Goal: Task Accomplishment & Management: Use online tool/utility

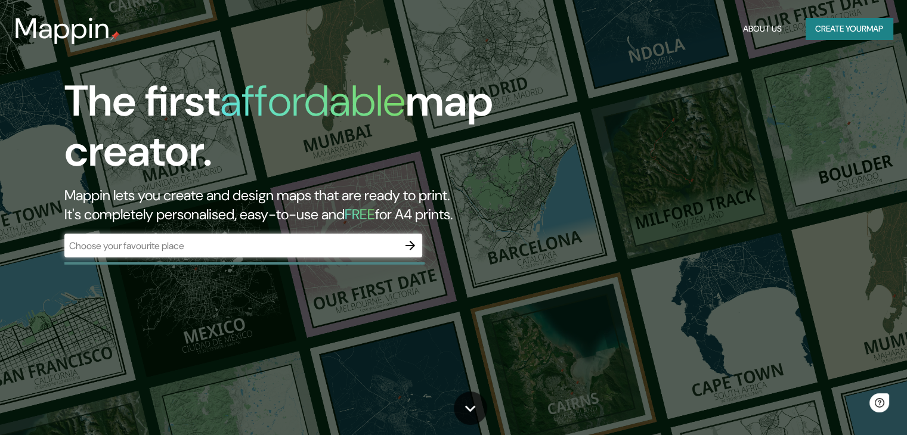
drag, startPoint x: 293, startPoint y: 224, endPoint x: 289, endPoint y: 237, distance: 14.2
click at [292, 225] on div "The first affordable map creator. Mappin lets you create and design maps that a…" at bounding box center [291, 172] width 545 height 193
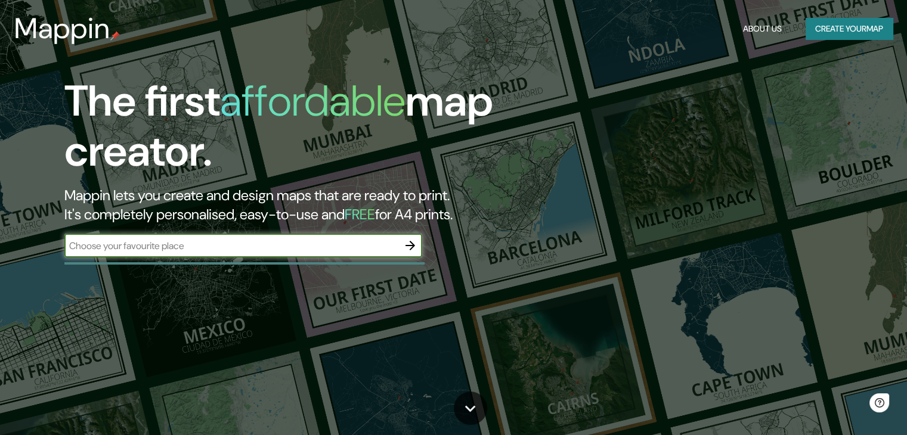
click at [289, 239] on input "text" at bounding box center [231, 246] width 334 height 14
type input "munich"
click at [410, 252] on icon "button" at bounding box center [410, 246] width 14 height 14
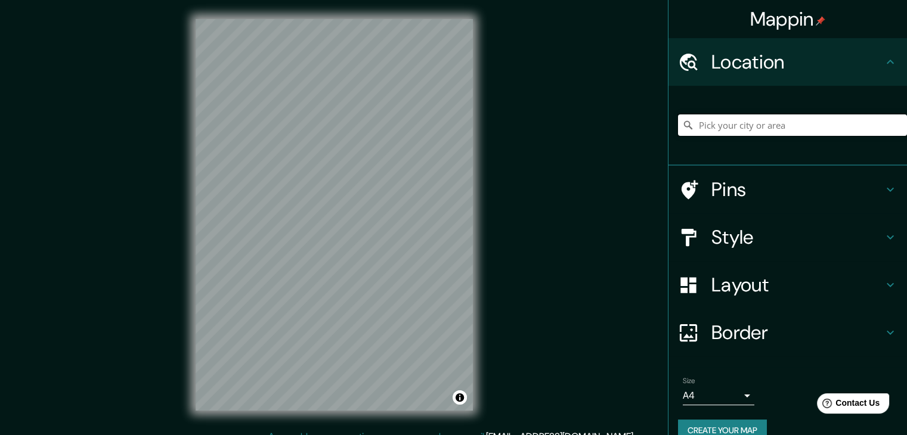
click at [759, 120] on input "Pick your city or area" at bounding box center [792, 125] width 229 height 21
click at [767, 124] on input "Pick your city or area" at bounding box center [792, 125] width 229 height 21
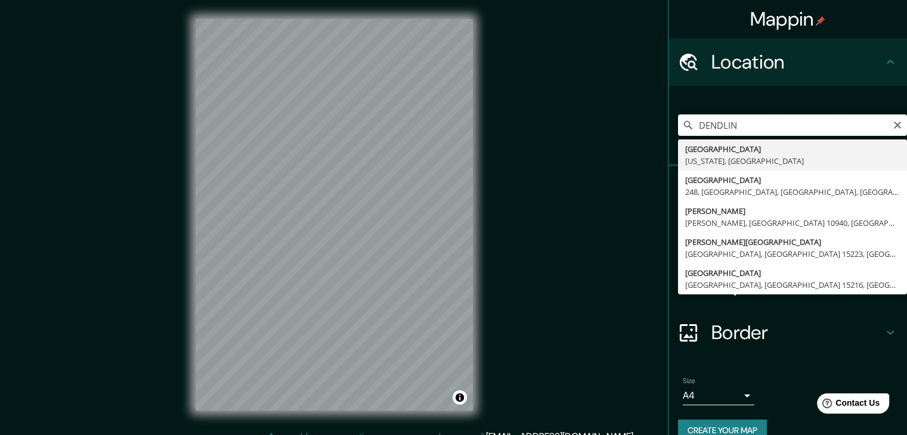
drag, startPoint x: 695, startPoint y: 125, endPoint x: 673, endPoint y: 122, distance: 22.2
click at [678, 122] on div "DENDLIN Borough de Denali Alaska, Estados Unidos Denglin Road 248, Wugu, Nuevo …" at bounding box center [792, 125] width 229 height 21
type input "Sendling, Múnich, Baviera, Alemania"
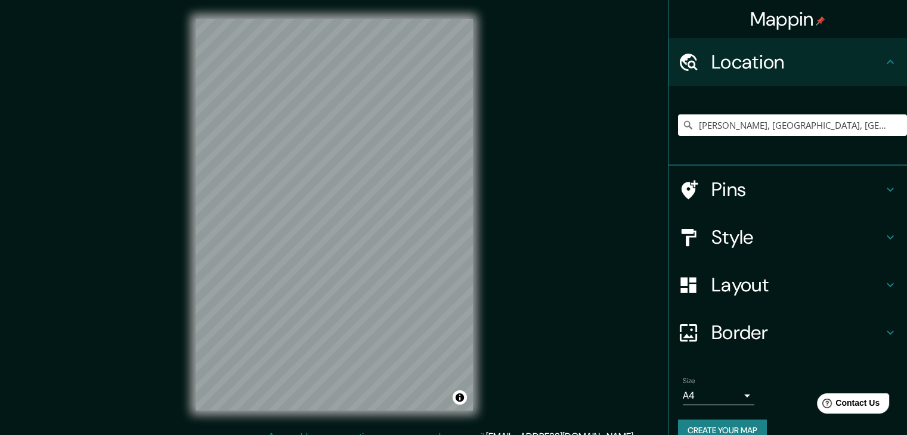
click at [807, 280] on h4 "Layout" at bounding box center [798, 285] width 172 height 24
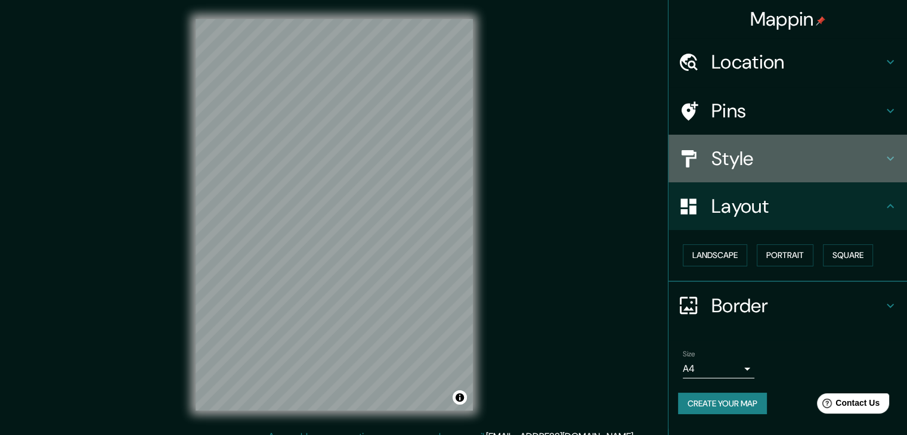
click at [793, 172] on div "Style" at bounding box center [788, 159] width 239 height 48
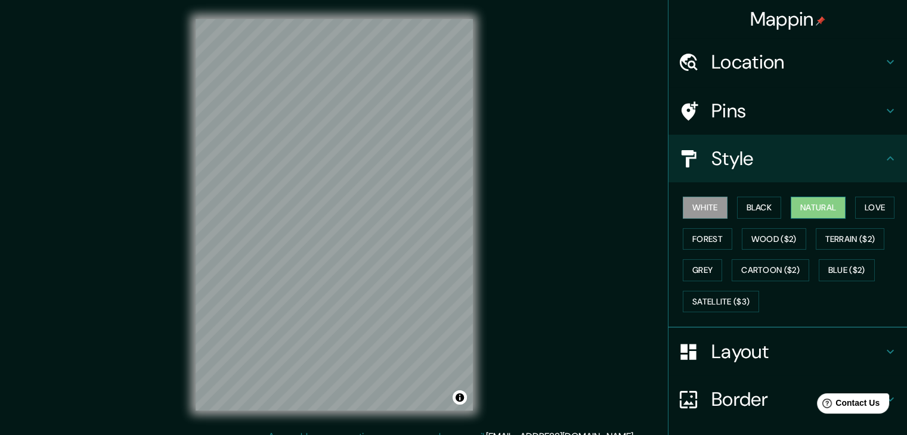
click at [814, 206] on button "Natural" at bounding box center [818, 208] width 55 height 22
click at [815, 363] on div "Layout" at bounding box center [788, 352] width 239 height 48
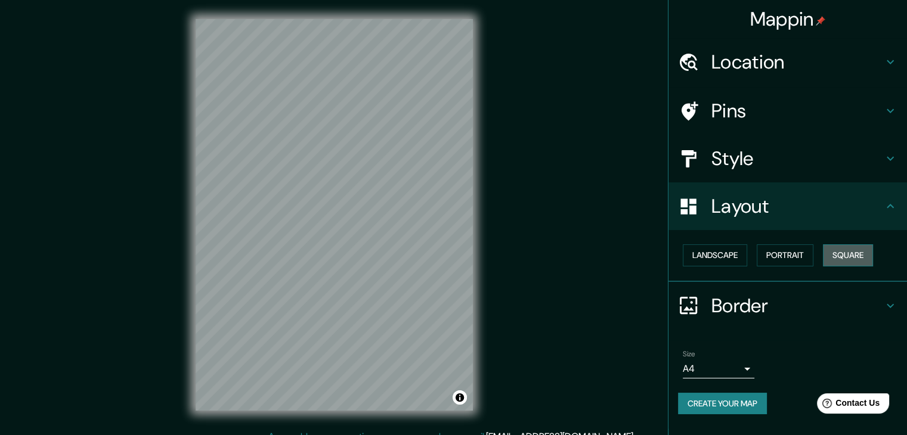
click at [840, 257] on button "Square" at bounding box center [848, 256] width 50 height 22
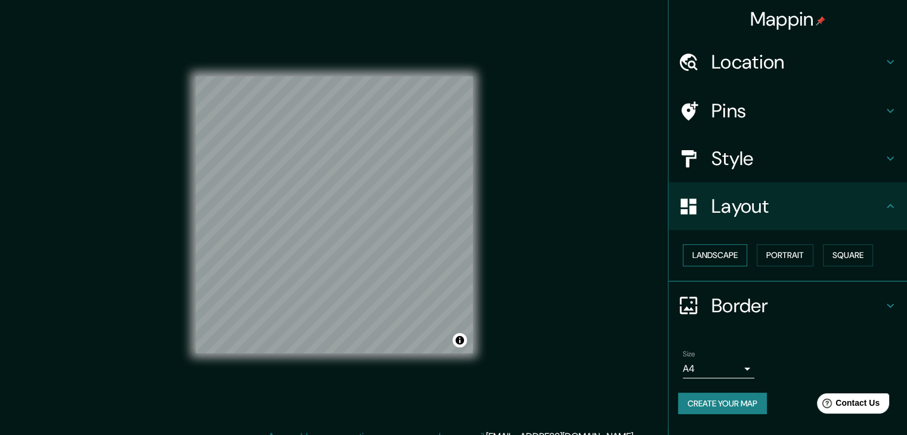
click at [721, 245] on button "Landscape" at bounding box center [715, 256] width 64 height 22
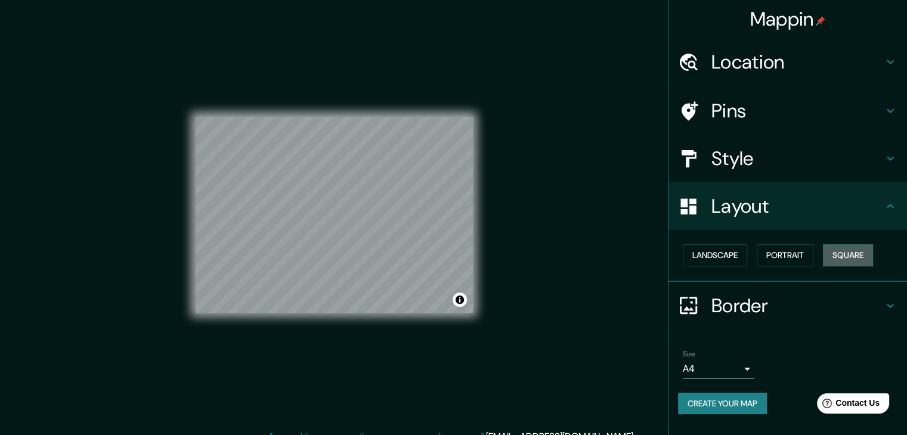
click at [859, 265] on button "Square" at bounding box center [848, 256] width 50 height 22
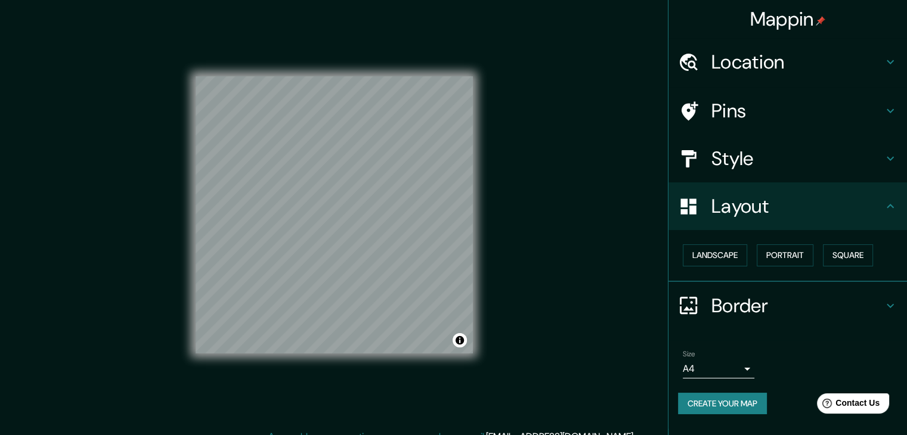
click at [736, 403] on button "Create your map" at bounding box center [722, 404] width 89 height 22
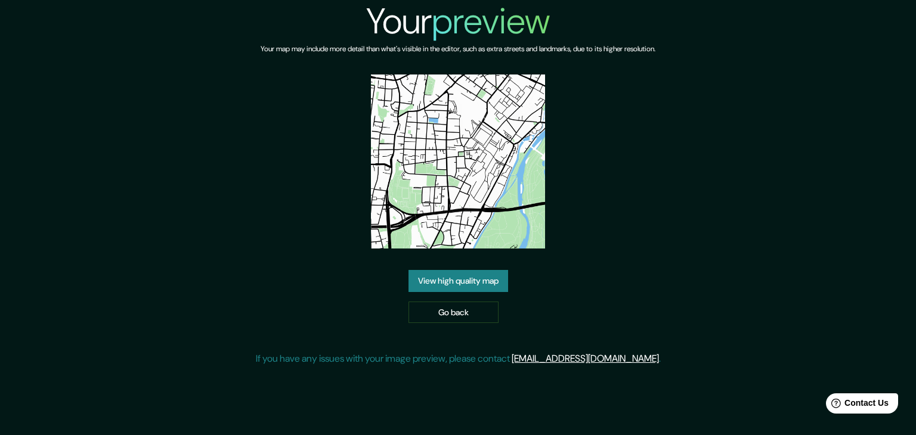
click at [455, 282] on link "View high quality map" at bounding box center [459, 281] width 100 height 22
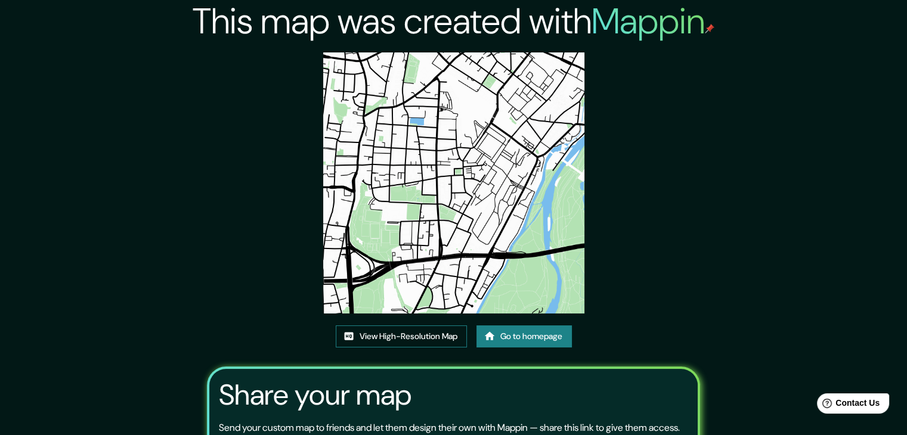
click at [419, 341] on link "View High-Resolution Map" at bounding box center [401, 337] width 131 height 22
